Goal: Task Accomplishment & Management: Use online tool/utility

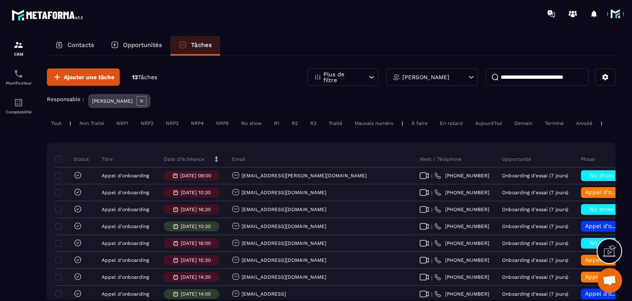
click at [189, 167] on div "Date d’échéance" at bounding box center [192, 159] width 68 height 16
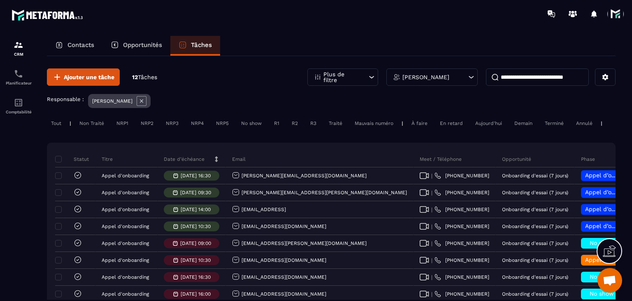
click at [189, 162] on p "Date d’échéance" at bounding box center [184, 159] width 41 height 7
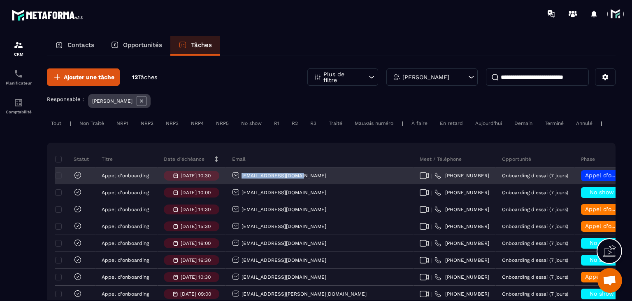
drag, startPoint x: 308, startPoint y: 178, endPoint x: 240, endPoint y: 190, distance: 68.2
click at [240, 184] on div "[EMAIL_ADDRESS][DOMAIN_NAME]" at bounding box center [320, 176] width 188 height 16
copy p "[EMAIL_ADDRESS][DOMAIN_NAME]"
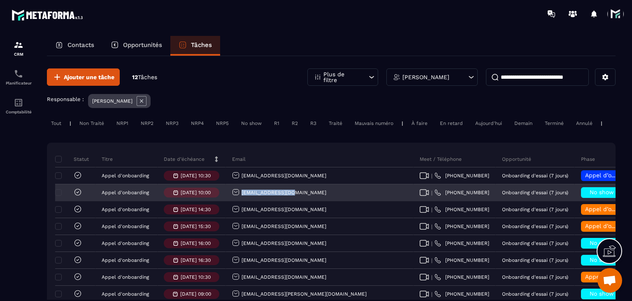
drag, startPoint x: 298, startPoint y: 199, endPoint x: 239, endPoint y: 201, distance: 59.3
click at [239, 201] on div "[EMAIL_ADDRESS][DOMAIN_NAME]" at bounding box center [320, 192] width 188 height 16
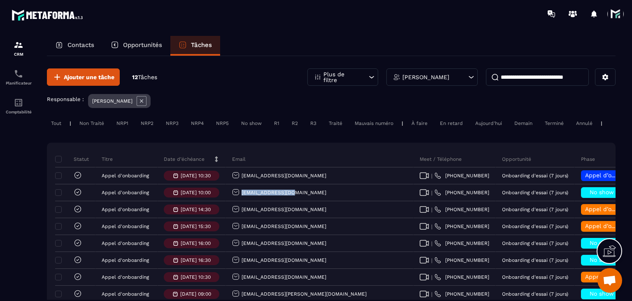
copy p "[EMAIL_ADDRESS][DOMAIN_NAME]"
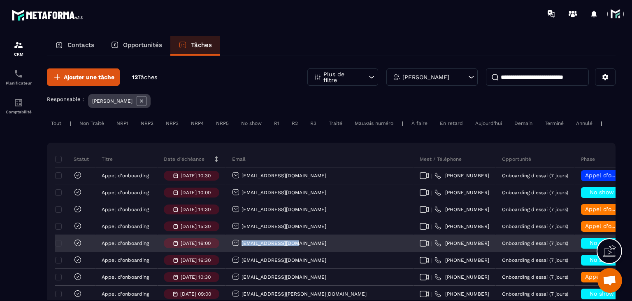
drag, startPoint x: 303, startPoint y: 249, endPoint x: 241, endPoint y: 246, distance: 61.8
click at [241, 246] on div "[EMAIL_ADDRESS][DOMAIN_NAME]" at bounding box center [320, 243] width 188 height 16
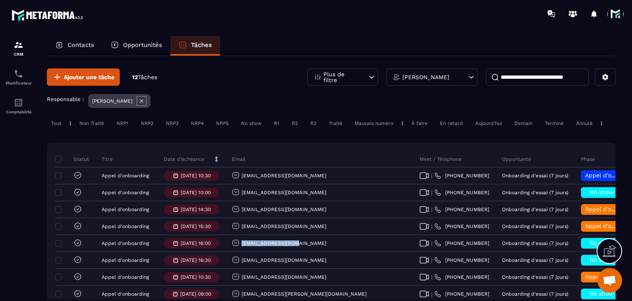
copy p "[EMAIL_ADDRESS][DOMAIN_NAME]"
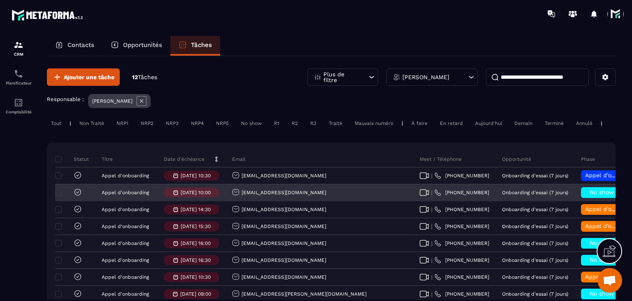
click at [270, 196] on div "[EMAIL_ADDRESS][DOMAIN_NAME]" at bounding box center [279, 192] width 94 height 9
